Goal: Task Accomplishment & Management: Manage account settings

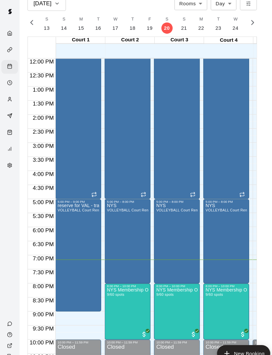
scroll to position [32, 0]
click at [111, 269] on img "edit" at bounding box center [108, 273] width 8 height 8
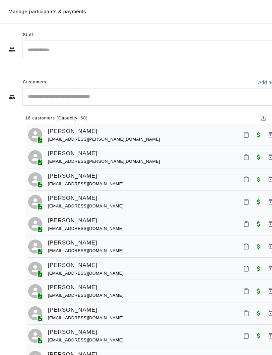
scroll to position [0, 0]
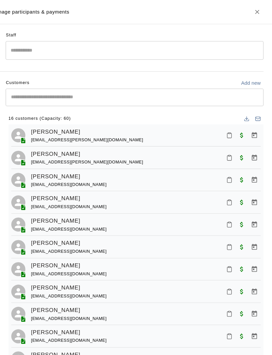
click at [254, 13] on icon "Close" at bounding box center [257, 11] width 7 height 7
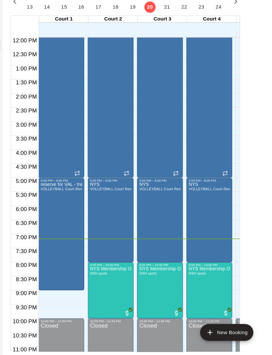
scroll to position [32, 0]
click at [88, 249] on img "edit" at bounding box center [92, 253] width 8 height 8
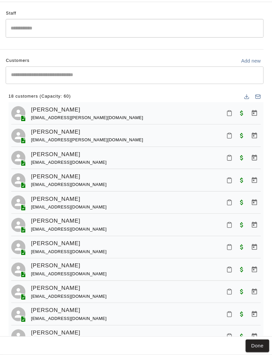
scroll to position [0, 0]
click at [247, 341] on button "Done" at bounding box center [258, 347] width 22 height 12
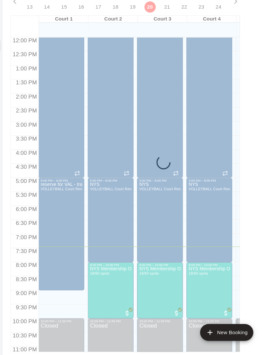
scroll to position [32, 0]
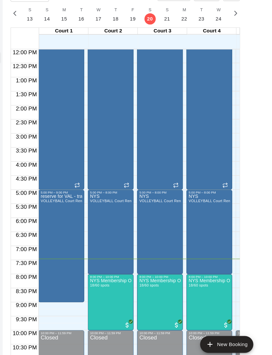
click at [134, 260] on img "edit" at bounding box center [138, 264] width 8 height 8
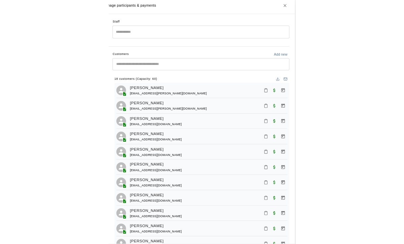
scroll to position [0, 0]
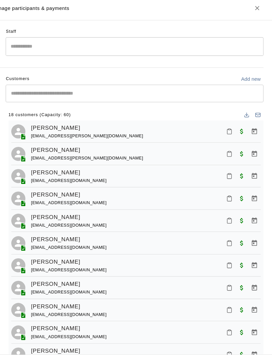
click at [254, 8] on icon "Close" at bounding box center [257, 11] width 7 height 7
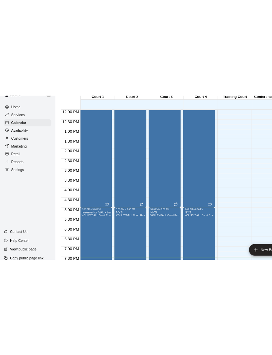
scroll to position [296, 0]
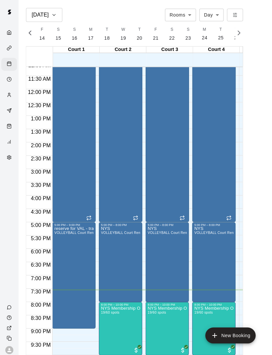
click at [107, 329] on img "edit" at bounding box center [108, 326] width 8 height 8
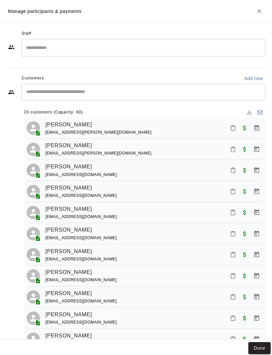
scroll to position [0, 0]
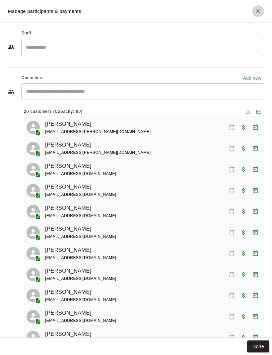
click at [260, 9] on icon "Close" at bounding box center [257, 11] width 7 height 7
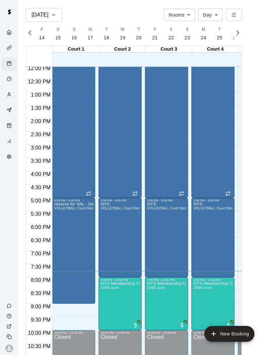
scroll to position [318, 0]
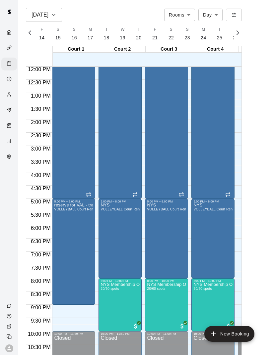
click at [106, 302] on img "edit" at bounding box center [108, 306] width 8 height 8
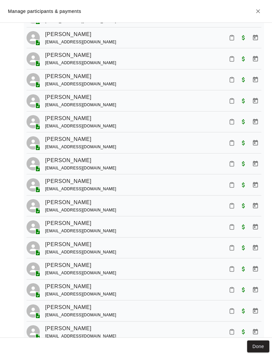
scroll to position [175, 0]
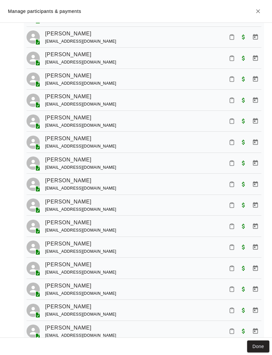
click at [233, 202] on icon "Mark attendance" at bounding box center [232, 205] width 6 height 6
click at [252, 206] on p "[PERSON_NAME] attended" at bounding box center [264, 205] width 59 height 7
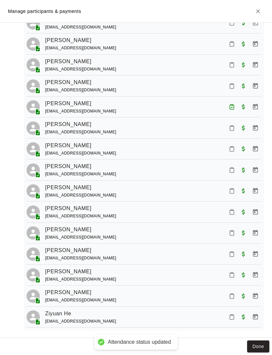
scroll to position [272, 0]
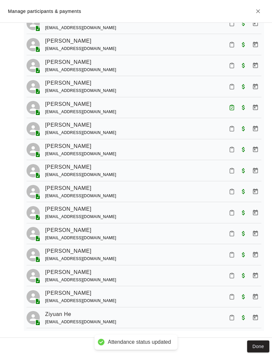
click at [232, 252] on icon "Mark attendance" at bounding box center [232, 255] width 6 height 6
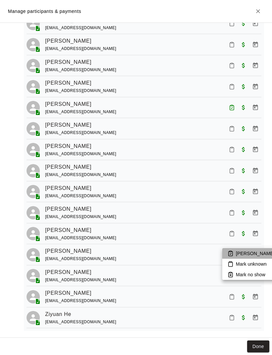
click at [244, 258] on li "[PERSON_NAME] attended" at bounding box center [261, 253] width 78 height 11
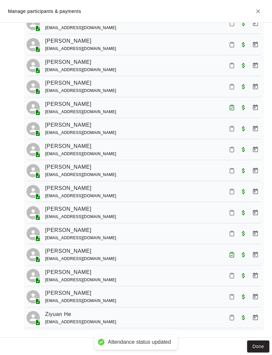
click at [231, 273] on icon "Mark attendance" at bounding box center [232, 276] width 6 height 6
click at [248, 275] on p "[PERSON_NAME] attended" at bounding box center [264, 274] width 59 height 7
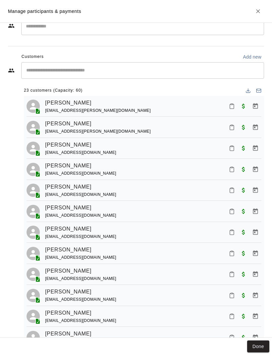
scroll to position [-8, 0]
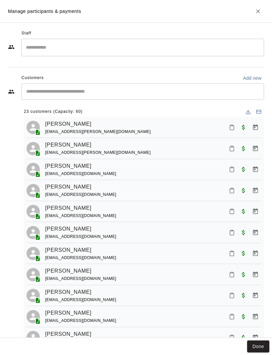
click at [263, 12] on button "Close" at bounding box center [258, 11] width 12 height 12
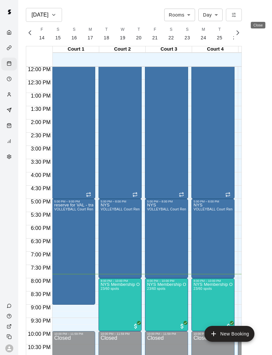
scroll to position [0, 0]
click at [263, 13] on main "[DATE] Rooms ***** ​ Day *** ​ F 14 S 15 S 16 M 17 T 18 W 19 T 20 F 21 S 22 S 2…" at bounding box center [145, 185] width 248 height 355
click at [107, 303] on img "edit" at bounding box center [108, 306] width 8 height 8
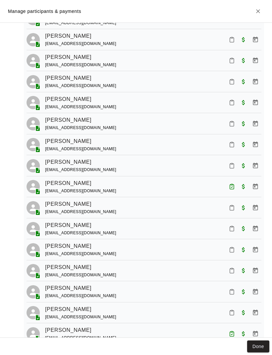
scroll to position [197, 0]
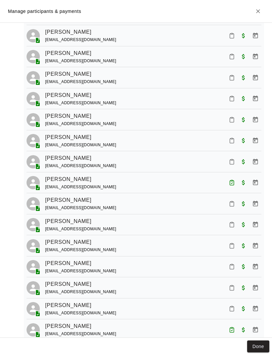
click at [230, 265] on icon "Mark attendance" at bounding box center [232, 267] width 6 height 6
click at [251, 266] on p "[PERSON_NAME] attended" at bounding box center [264, 266] width 59 height 7
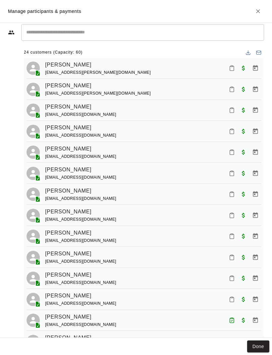
scroll to position [58, 0]
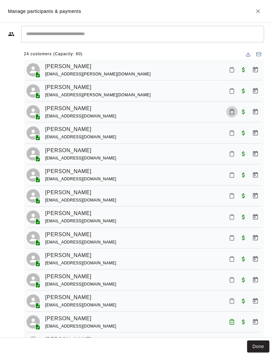
click at [230, 112] on icon "Mark attendance" at bounding box center [232, 112] width 4 height 5
click at [251, 118] on li "[PERSON_NAME] attended" at bounding box center [261, 114] width 78 height 11
click at [231, 92] on icon "Mark attendance" at bounding box center [232, 91] width 6 height 6
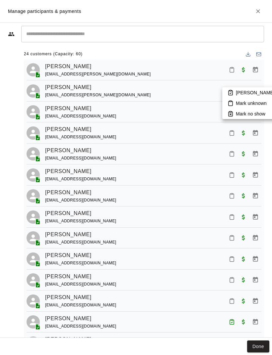
click at [257, 90] on p "[PERSON_NAME] attended" at bounding box center [264, 92] width 59 height 7
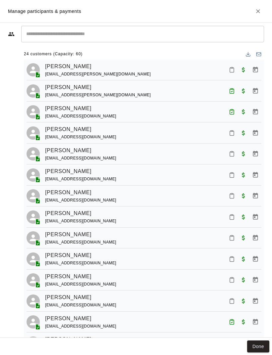
click at [231, 75] on button "Mark attendance" at bounding box center [231, 69] width 11 height 11
click at [244, 70] on p "[PERSON_NAME] attended" at bounding box center [264, 69] width 59 height 7
click at [255, 10] on icon "Close" at bounding box center [257, 11] width 7 height 7
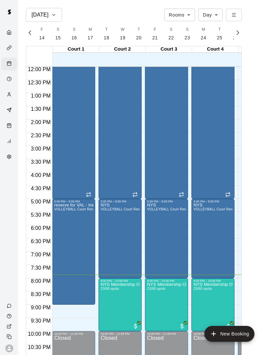
click at [109, 305] on img "edit" at bounding box center [108, 306] width 8 height 8
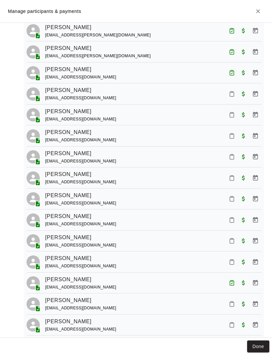
scroll to position [97, 0]
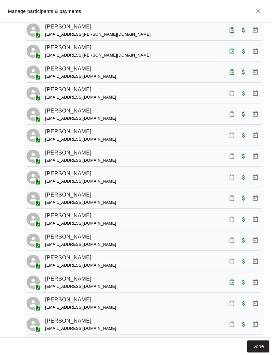
click at [232, 196] on icon "Mark attendance" at bounding box center [232, 198] width 6 height 6
click at [255, 198] on p "[PERSON_NAME] attended" at bounding box center [264, 199] width 59 height 7
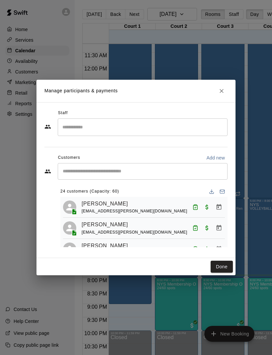
scroll to position [0, 0]
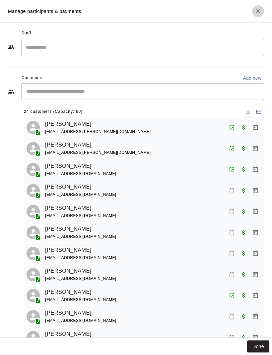
click at [260, 12] on icon "Close" at bounding box center [257, 11] width 7 height 7
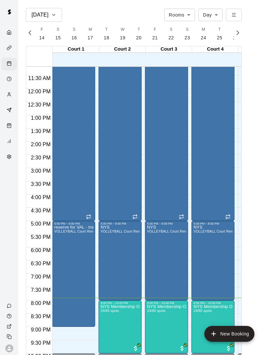
click at [106, 326] on img "edit" at bounding box center [108, 328] width 8 height 8
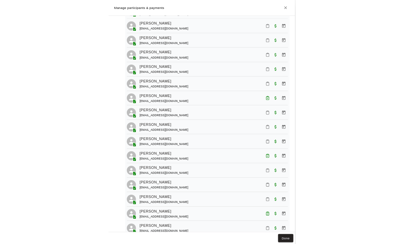
scroll to position [152, 0]
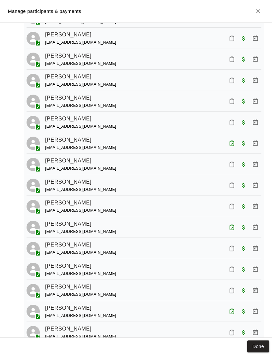
click at [233, 60] on icon "Mark attendance" at bounding box center [232, 59] width 6 height 6
click at [261, 60] on p "[PERSON_NAME] attended" at bounding box center [264, 60] width 59 height 7
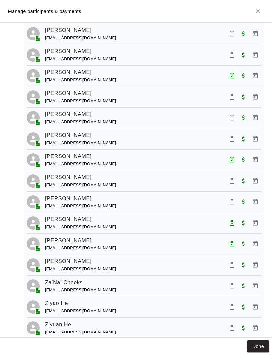
scroll to position [311, 0]
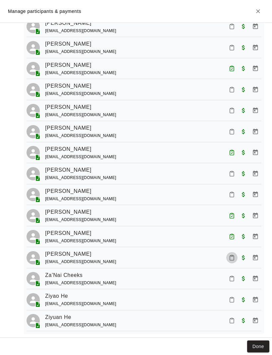
click at [231, 256] on icon "Mark attendance" at bounding box center [232, 258] width 6 height 6
click at [253, 255] on p "[PERSON_NAME] attended" at bounding box center [264, 256] width 59 height 7
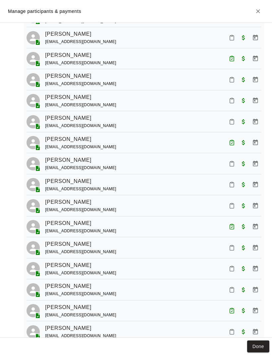
scroll to position [150, 0]
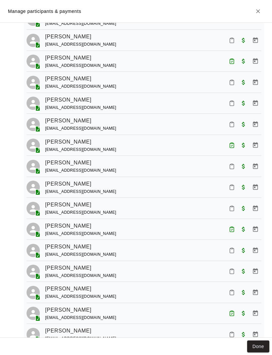
click at [233, 185] on icon "Mark attendance" at bounding box center [232, 187] width 6 height 6
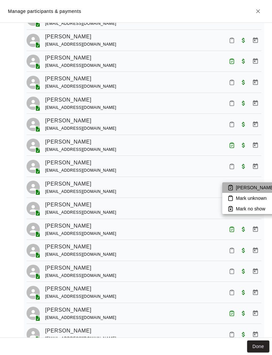
click at [248, 186] on p "[PERSON_NAME] attended" at bounding box center [264, 187] width 59 height 7
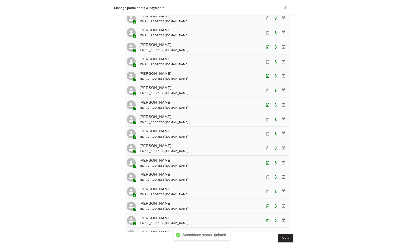
scroll to position [238, 0]
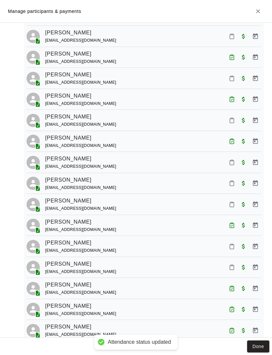
click at [230, 202] on icon "Mark attendance" at bounding box center [232, 205] width 6 height 6
click at [243, 202] on p "[PERSON_NAME] attended" at bounding box center [264, 204] width 59 height 7
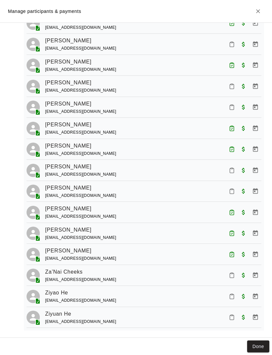
scroll to position [314, 0]
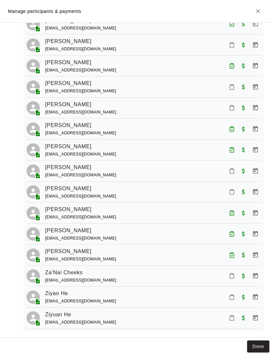
click at [233, 296] on button "Mark attendance" at bounding box center [231, 297] width 11 height 11
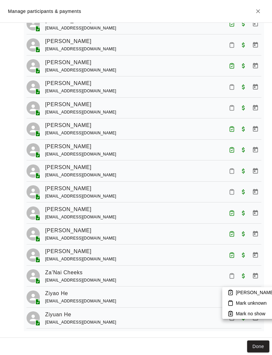
click at [254, 292] on p "[PERSON_NAME] attended" at bounding box center [264, 292] width 59 height 7
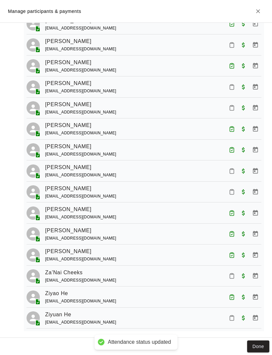
click at [234, 317] on icon "Mark attendance" at bounding box center [232, 318] width 6 height 6
click at [247, 315] on p "[PERSON_NAME] attended" at bounding box center [264, 316] width 59 height 7
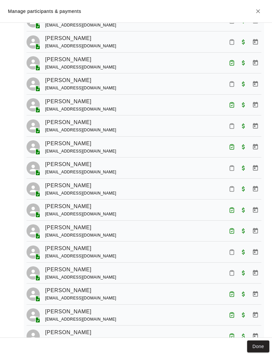
scroll to position [232, 0]
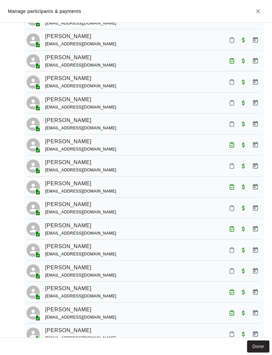
click at [262, 12] on button "Close" at bounding box center [258, 11] width 12 height 12
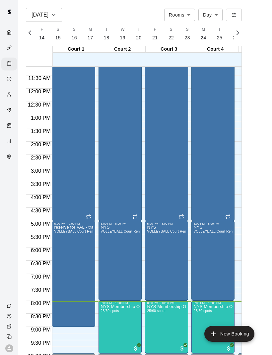
scroll to position [131, 0]
click at [108, 327] on img "edit" at bounding box center [108, 328] width 8 height 8
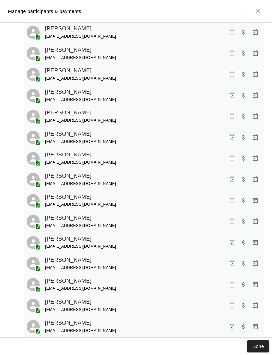
scroll to position [203, 0]
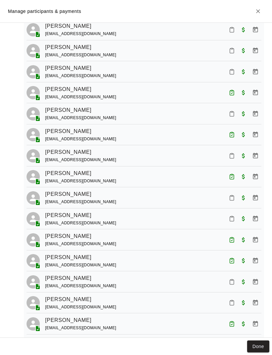
click at [234, 216] on icon "Mark attendance" at bounding box center [232, 219] width 6 height 6
click at [247, 220] on p "[PERSON_NAME] attended" at bounding box center [264, 218] width 59 height 7
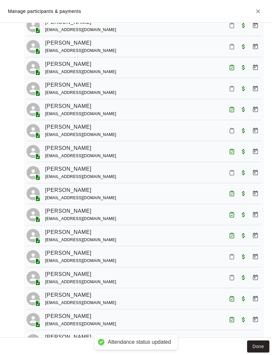
scroll to position [235, 0]
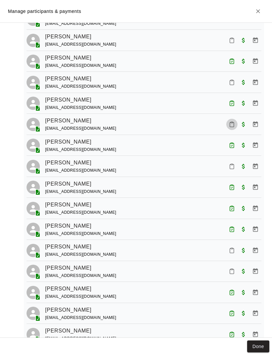
click at [234, 123] on icon "Mark attendance" at bounding box center [232, 125] width 4 height 5
click at [242, 126] on p "[PERSON_NAME] attended" at bounding box center [264, 125] width 59 height 7
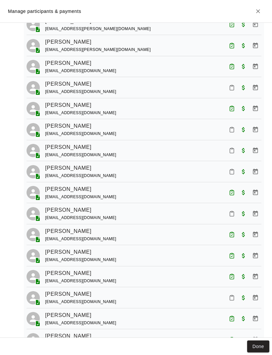
scroll to position [101, 0]
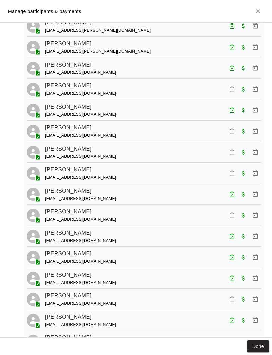
click at [235, 88] on button "Mark attendance" at bounding box center [231, 89] width 11 height 11
click at [241, 87] on p "[PERSON_NAME] attended" at bounding box center [264, 88] width 59 height 7
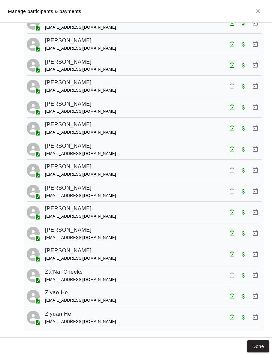
scroll to position [314, 0]
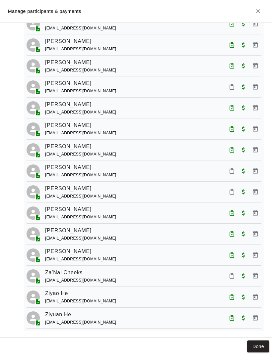
click at [233, 189] on icon "Mark attendance" at bounding box center [232, 192] width 6 height 6
click at [247, 191] on p "[PERSON_NAME] attended" at bounding box center [264, 191] width 59 height 7
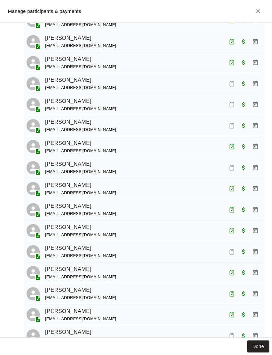
scroll to position [149, 0]
click at [233, 168] on icon "Mark attendance" at bounding box center [232, 168] width 6 height 6
click at [244, 168] on p "[PERSON_NAME] attended" at bounding box center [264, 168] width 59 height 7
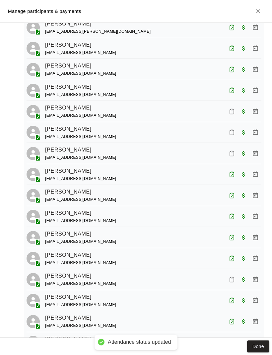
scroll to position [116, 0]
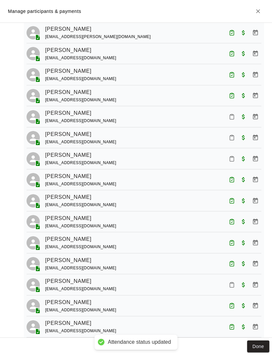
click at [235, 116] on button "Mark attendance" at bounding box center [231, 116] width 11 height 11
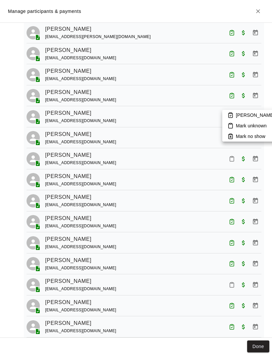
click at [236, 115] on p "[PERSON_NAME] attended" at bounding box center [264, 115] width 59 height 7
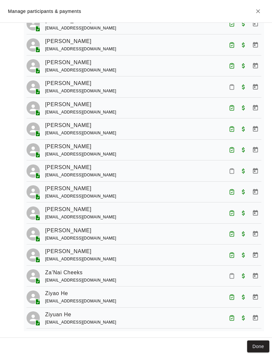
scroll to position [314, 0]
click at [233, 168] on icon "Mark attendance" at bounding box center [232, 171] width 6 height 6
click at [239, 168] on p "[PERSON_NAME] attended" at bounding box center [264, 170] width 59 height 7
click at [190, 56] on div "Ardel Tagalicud [EMAIL_ADDRESS][PERSON_NAME][DOMAIN_NAME] Ariana Tagalicud [EMA…" at bounding box center [144, 67] width 240 height 529
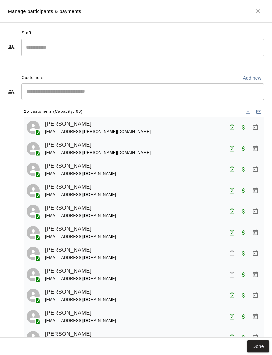
scroll to position [0, 0]
click at [257, 13] on icon "Close" at bounding box center [257, 11] width 7 height 7
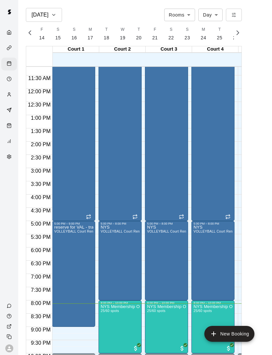
click at [108, 327] on img "edit" at bounding box center [108, 328] width 8 height 8
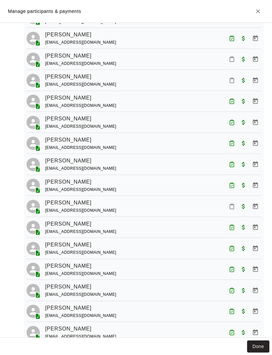
scroll to position [198, 0]
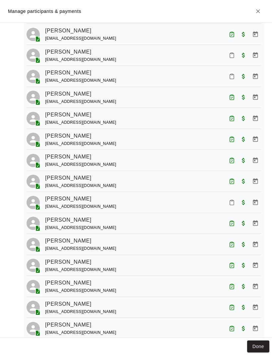
click at [228, 201] on button "Mark attendance" at bounding box center [231, 202] width 11 height 11
click at [234, 201] on li "[PERSON_NAME] attended" at bounding box center [261, 199] width 78 height 11
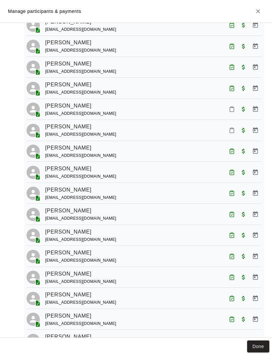
scroll to position [143, 0]
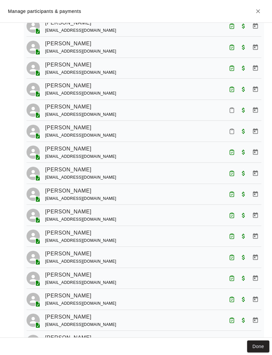
click at [235, 131] on button "Mark attendance" at bounding box center [231, 131] width 11 height 11
click at [242, 128] on p "[PERSON_NAME] attended" at bounding box center [264, 129] width 59 height 7
click at [234, 109] on icon "Mark attendance" at bounding box center [232, 110] width 4 height 5
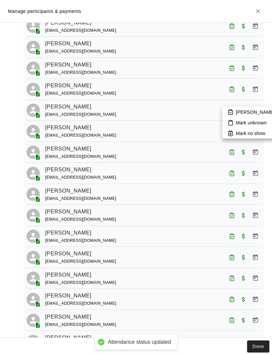
click at [234, 112] on li "[PERSON_NAME] attended" at bounding box center [261, 112] width 78 height 11
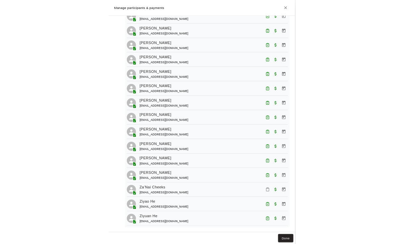
scroll to position [314, 0]
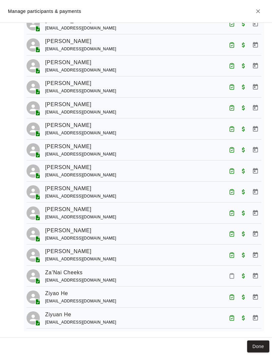
click at [230, 274] on icon "Mark attendance" at bounding box center [232, 276] width 4 height 5
click at [240, 273] on p "[PERSON_NAME] attended" at bounding box center [264, 275] width 59 height 7
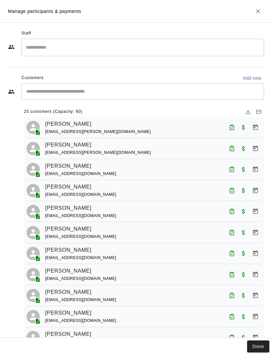
scroll to position [0, 0]
click at [259, 13] on icon "Close" at bounding box center [257, 11] width 7 height 7
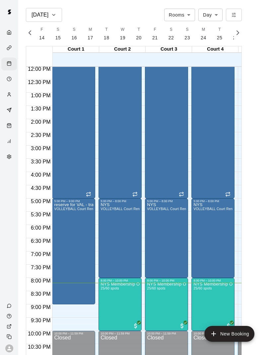
scroll to position [318, 0]
click at [108, 307] on img "edit" at bounding box center [108, 306] width 8 height 8
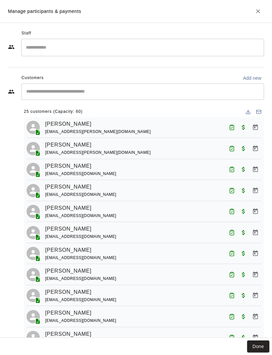
scroll to position [0, 0]
click at [260, 12] on icon "Close" at bounding box center [257, 11] width 7 height 7
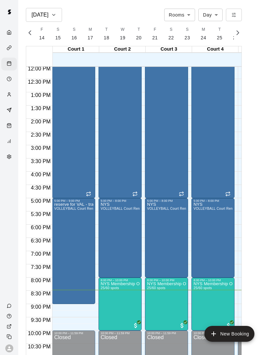
scroll to position [318, 0]
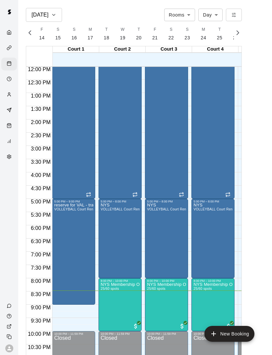
click at [107, 303] on img "edit" at bounding box center [108, 306] width 8 height 8
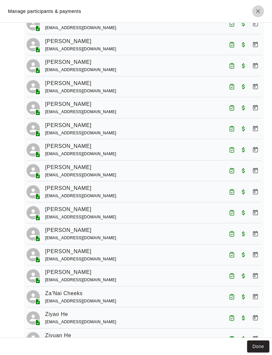
click at [258, 12] on icon "Close" at bounding box center [257, 11] width 7 height 7
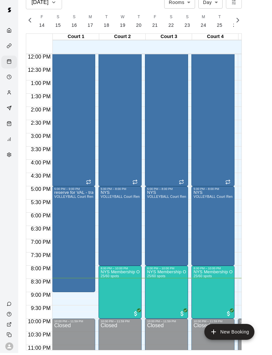
scroll to position [0, 0]
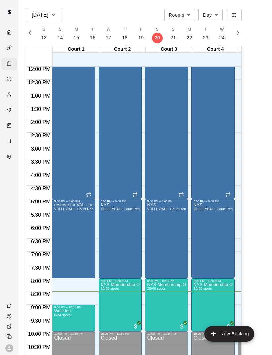
scroll to position [318, 0]
click at [70, 316] on span "0/24 spots" at bounding box center [62, 316] width 16 height 4
click at [61, 327] on img "edit" at bounding box center [61, 328] width 8 height 8
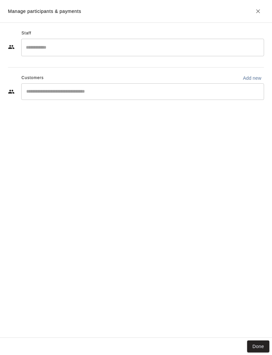
click at [255, 12] on icon "Close" at bounding box center [257, 11] width 7 height 7
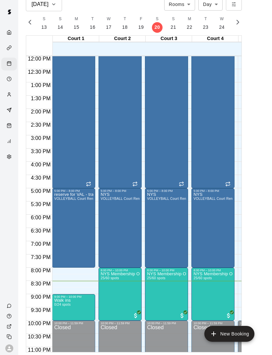
scroll to position [16, 0]
click at [66, 295] on div "9:00 PM – 10:00 PM" at bounding box center [73, 296] width 39 height 3
click at [79, 269] on div at bounding box center [136, 177] width 272 height 355
click at [105, 292] on img "edit" at bounding box center [108, 290] width 8 height 8
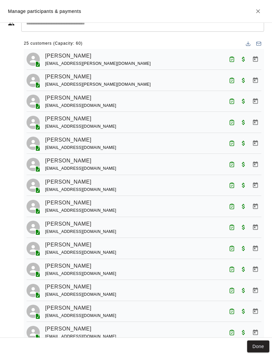
scroll to position [68, 0]
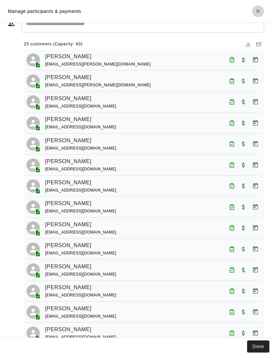
click at [256, 10] on icon "Close" at bounding box center [257, 11] width 7 height 7
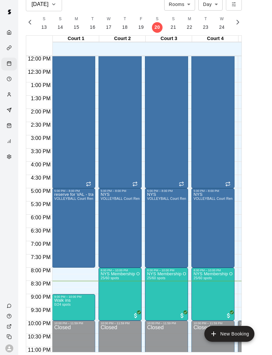
scroll to position [16, 0]
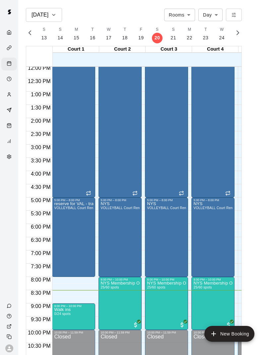
scroll to position [318, 0]
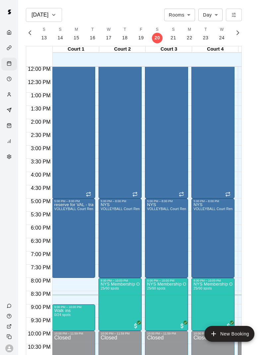
scroll to position [318, 0]
click at [104, 308] on img "edit" at bounding box center [108, 306] width 8 height 8
